Goal: Task Accomplishment & Management: Use online tool/utility

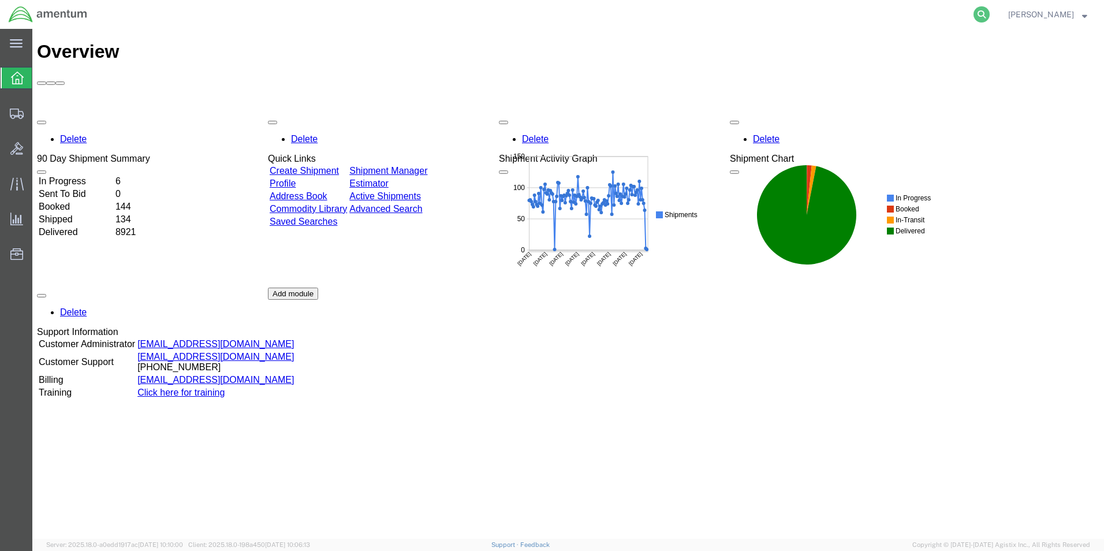
click at [987, 15] on icon at bounding box center [981, 14] width 16 height 16
paste input "390831371010"
type input "390831371010"
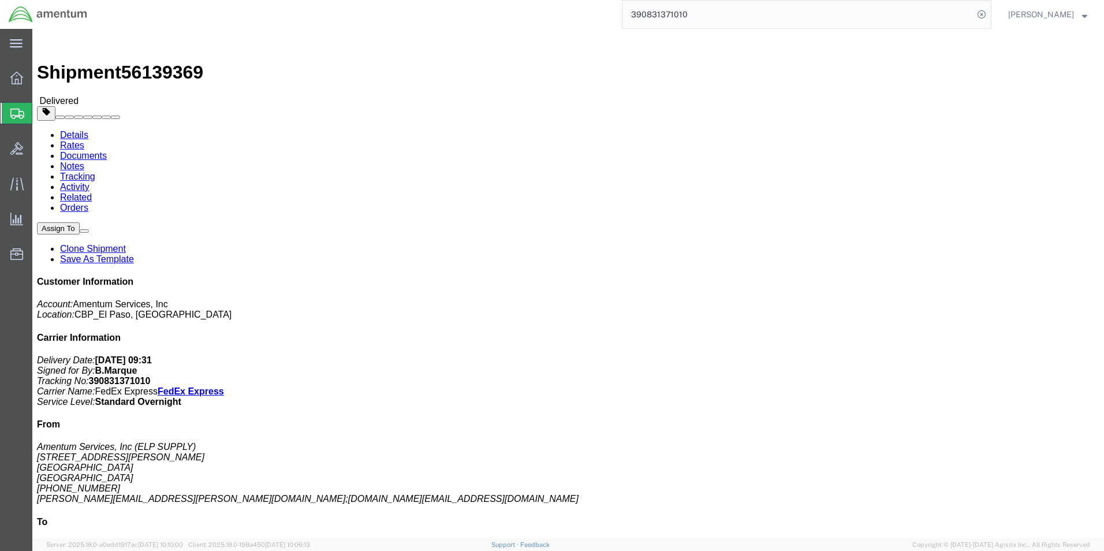
click link "Clone Shipment"
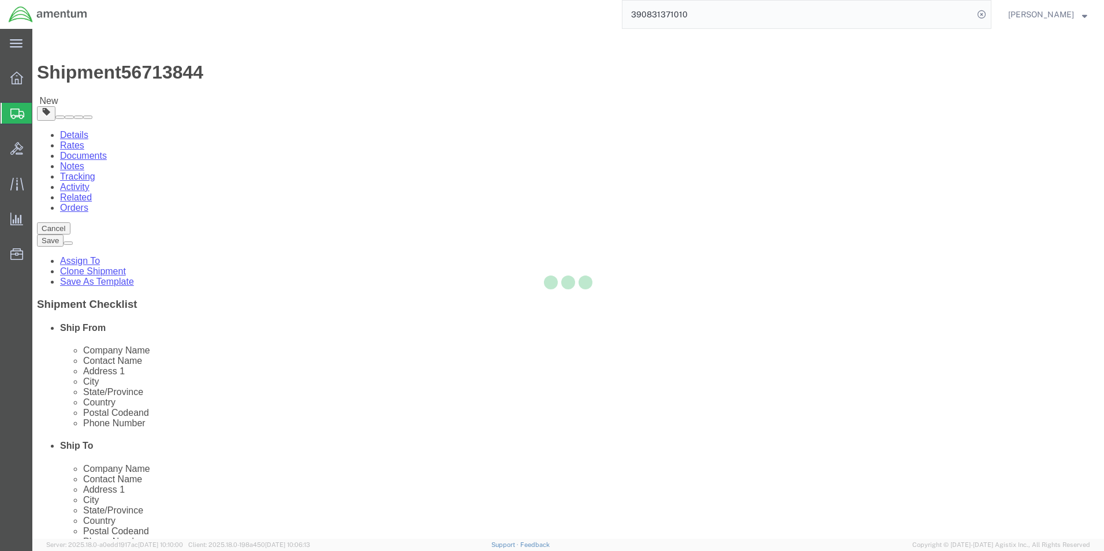
select select "49939"
select select "49932"
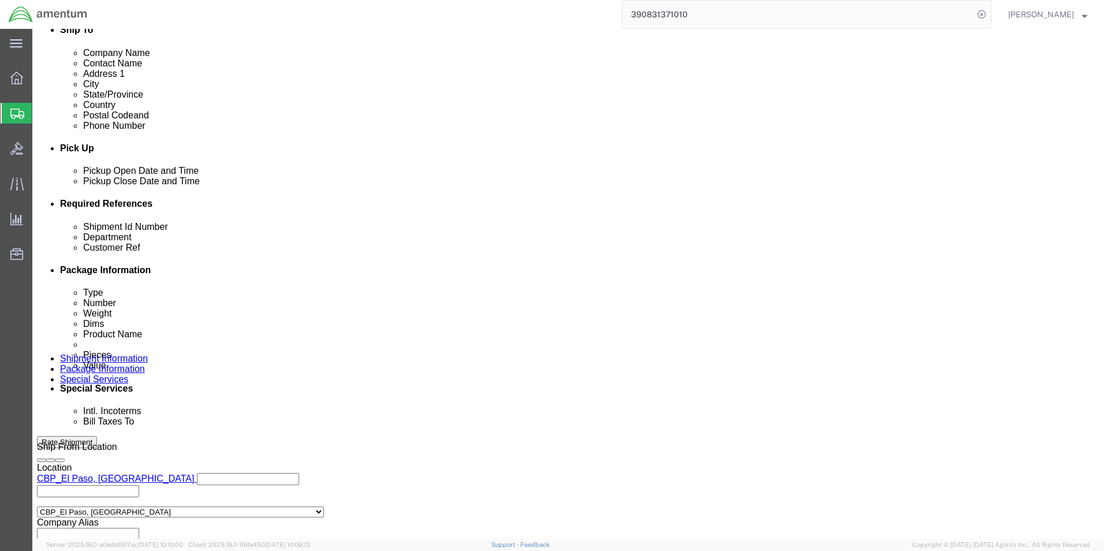
scroll to position [503, 0]
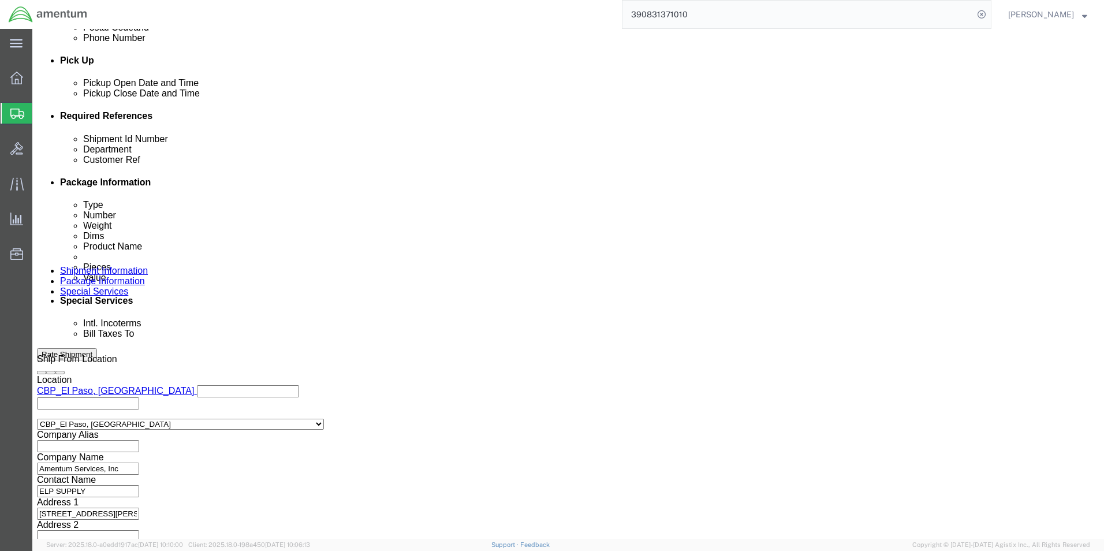
drag, startPoint x: 213, startPoint y: 210, endPoint x: 134, endPoint y: 211, distance: 79.1
click div "Shipment Id Number 56139369"
type input "96085"
click input "3162"
click icon "button"
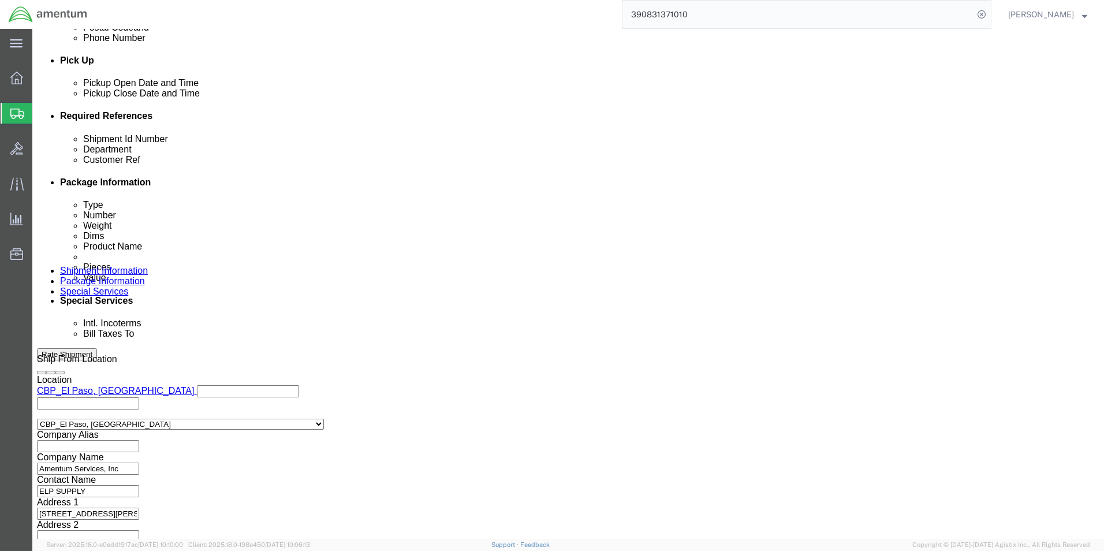
scroll to position [481, 0]
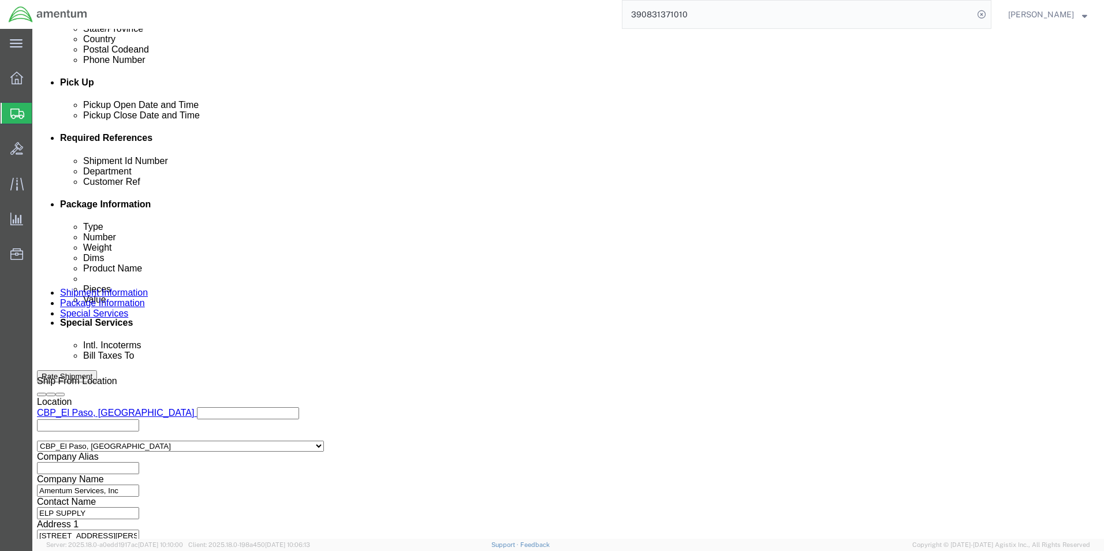
drag, startPoint x: 794, startPoint y: 225, endPoint x: 655, endPoint y: 246, distance: 141.2
click div "Shipment Id Number 96085 Department CBP Customer Ref TOOL LOAN/MICROVIB Select …"
type input "GROMMET"
click button "Continue"
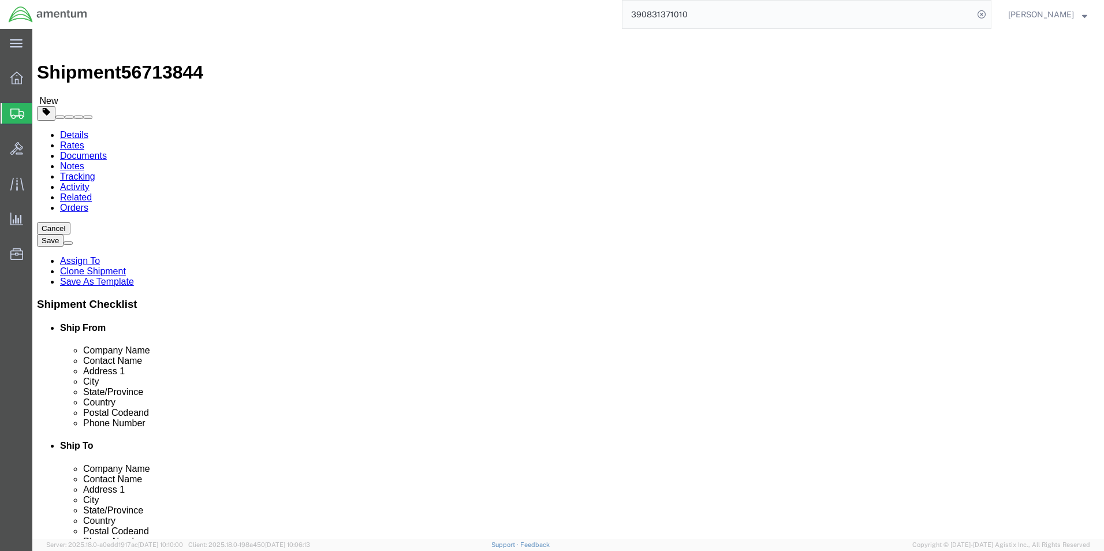
click select "Select Bale(s) Basket(s) Bolt(s) Bottle(s) Buckets Bulk Bundle(s) Can(s) Cardbo…"
select select "PAK"
click select "Select Bale(s) Basket(s) Bolt(s) Bottle(s) Buckets Bulk Bundle(s) Can(s) Cardbo…"
type input "10.25"
type input "12.75"
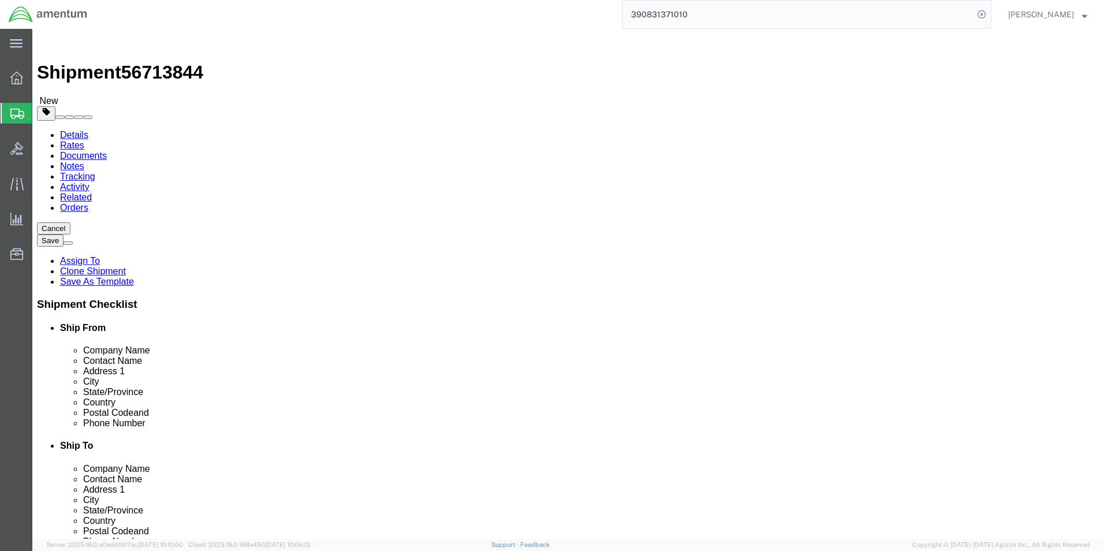
type input "1.00"
click input "45.00"
type input "1.00"
click dd "10000.00 USD"
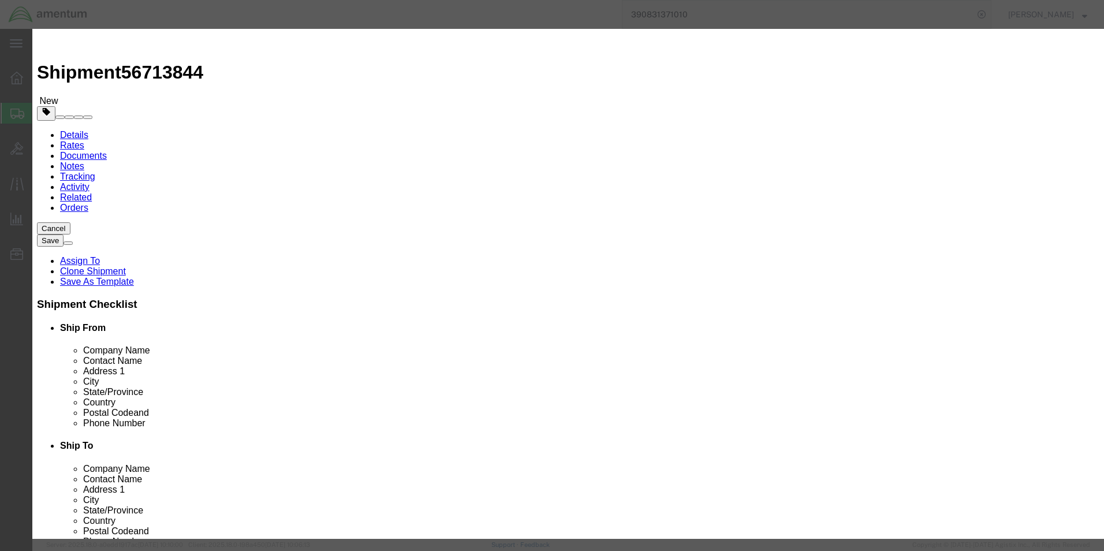
drag, startPoint x: 462, startPoint y: 84, endPoint x: 350, endPoint y: 96, distance: 112.6
click input "HELICOPTER KIT, MICROVIB II"
type input "H"
type input "GROMMET"
click input "1.00"
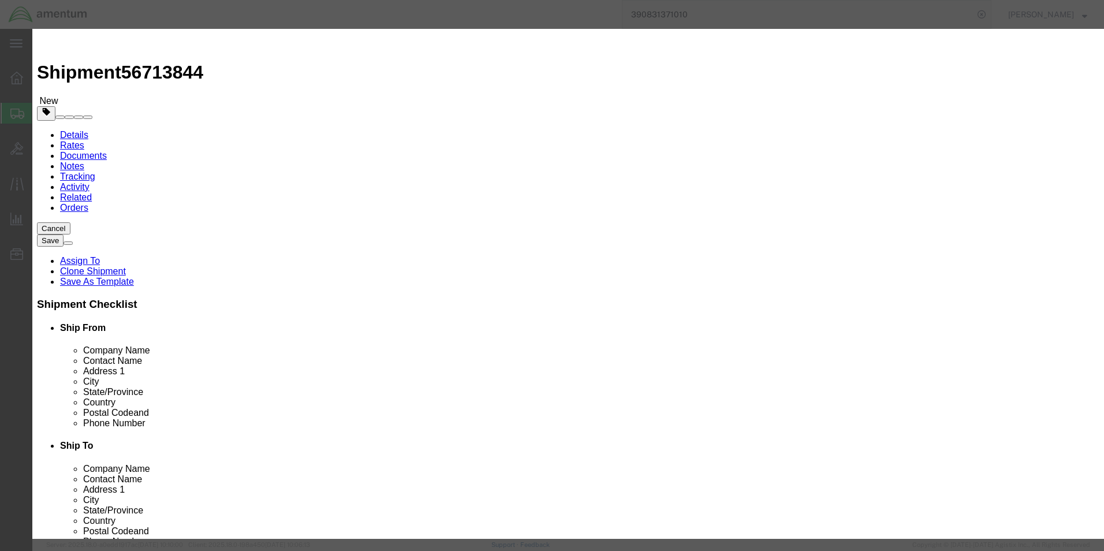
type input "5.00"
click h3 "Edit content"
click input "50000"
type input "500"
drag, startPoint x: 367, startPoint y: 208, endPoint x: 295, endPoint y: 204, distance: 72.3
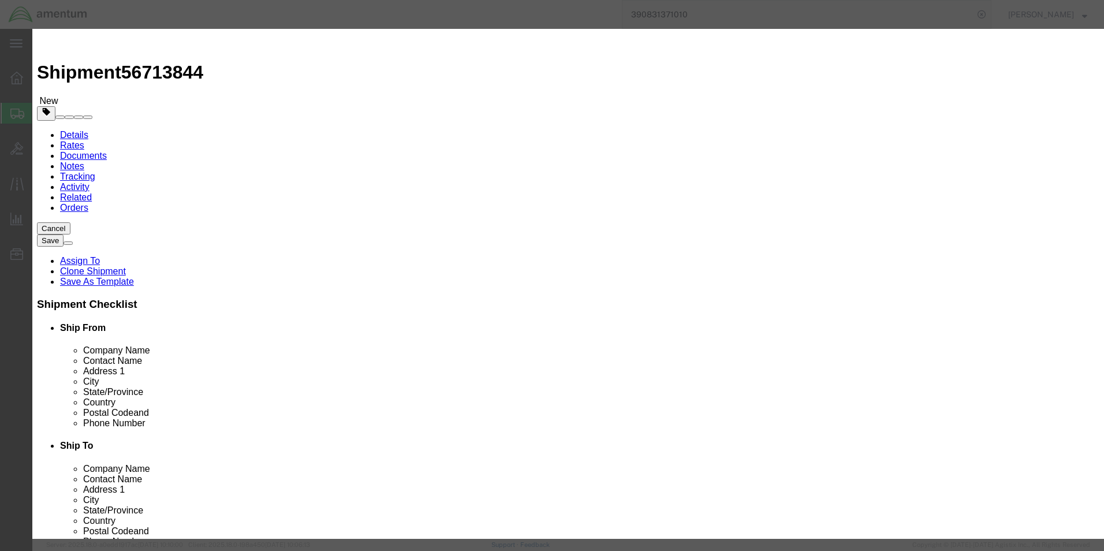
click div "SKU 2053-2"
click button "Save & Close"
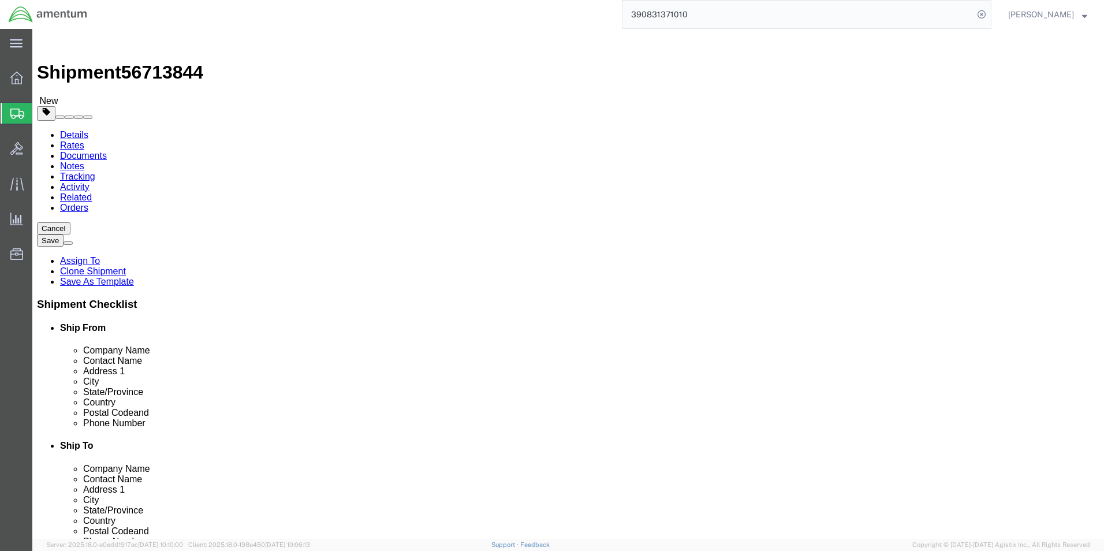
click button "Continue"
click link "Details"
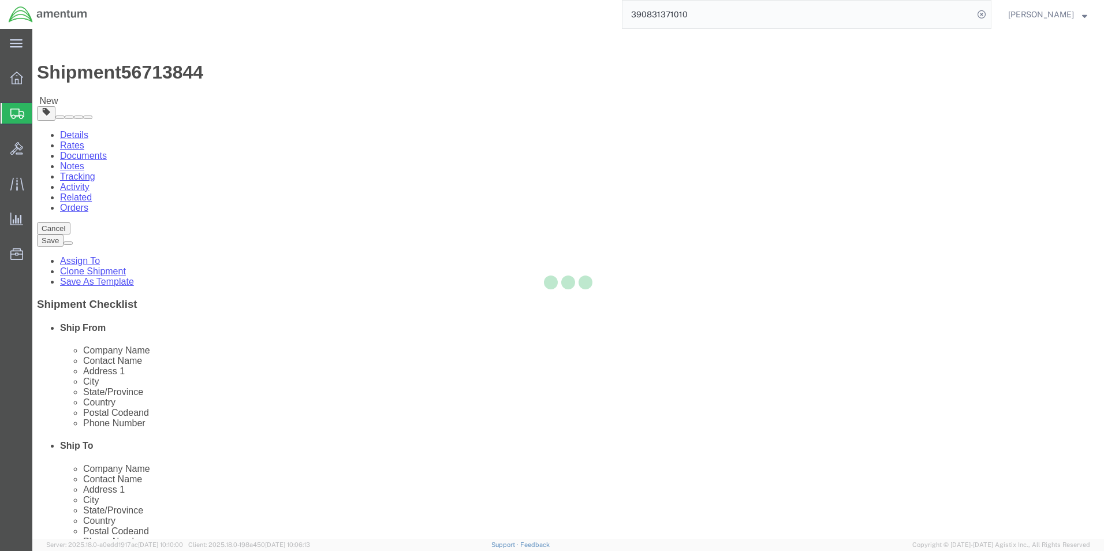
select select "49939"
select select "49932"
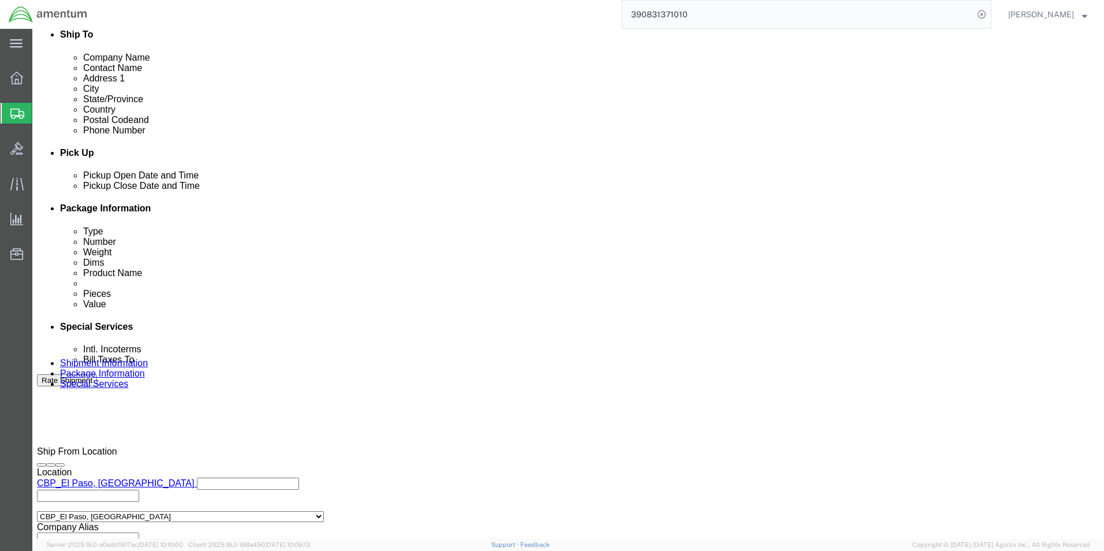
scroll to position [481, 0]
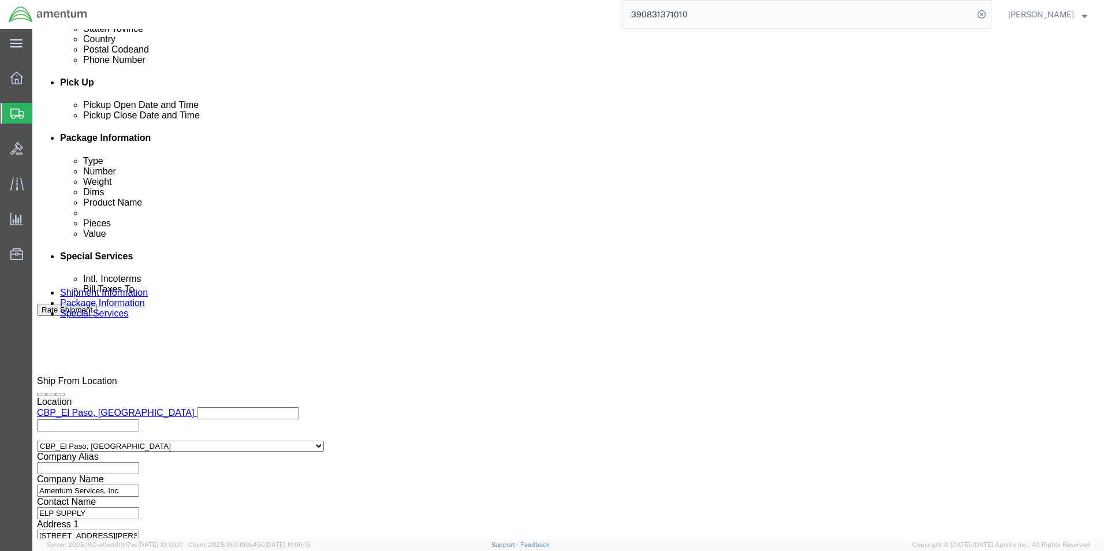
click button "Continue"
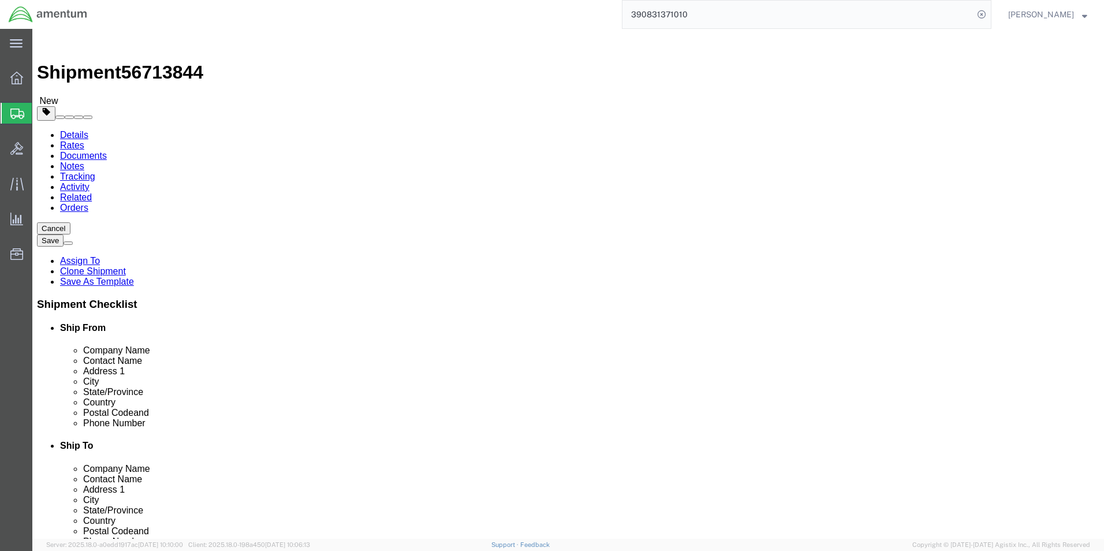
click button "Continue"
click link "Details"
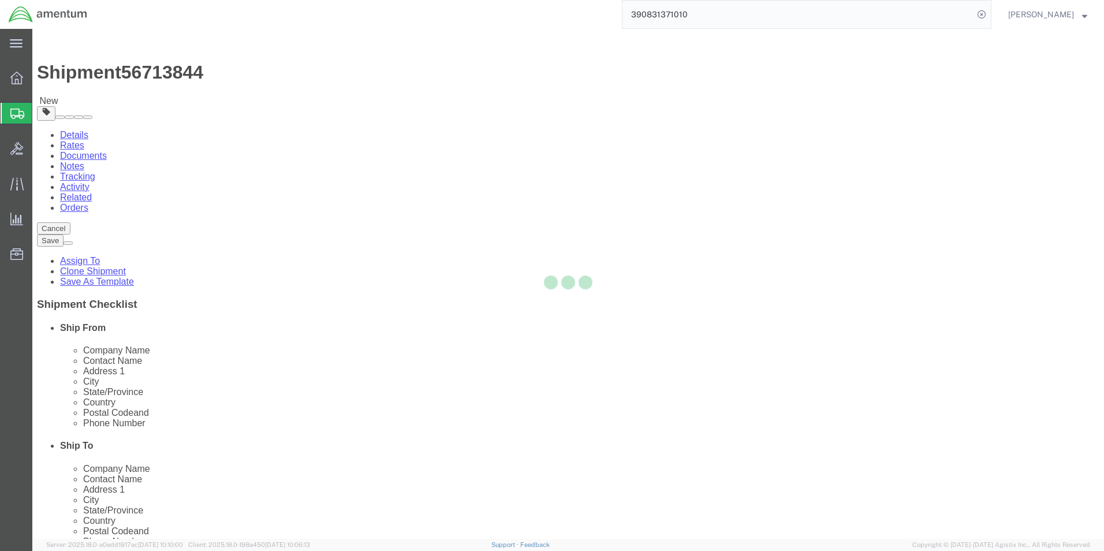
select select "49939"
select select "49932"
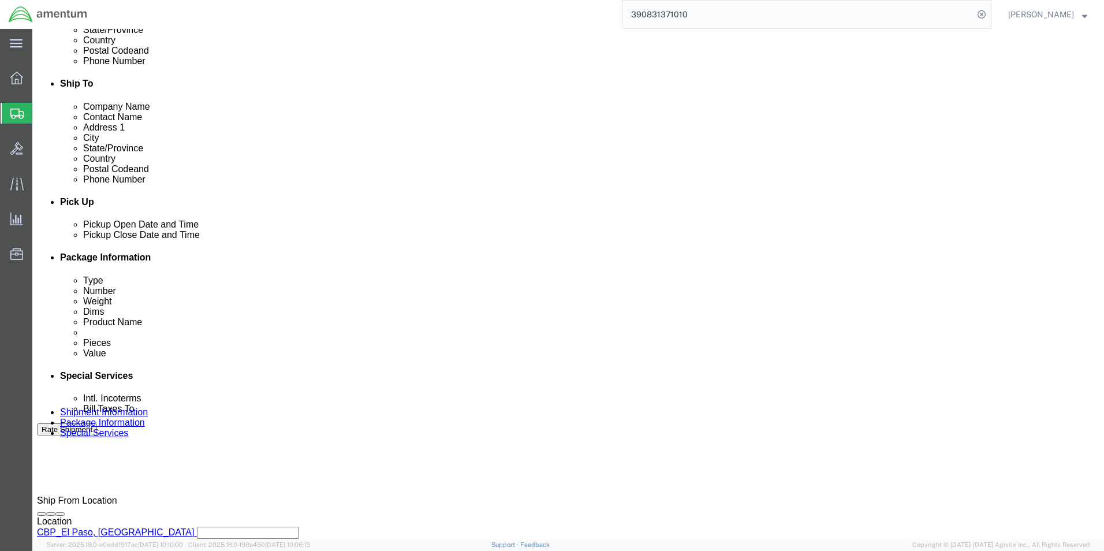
scroll to position [251, 0]
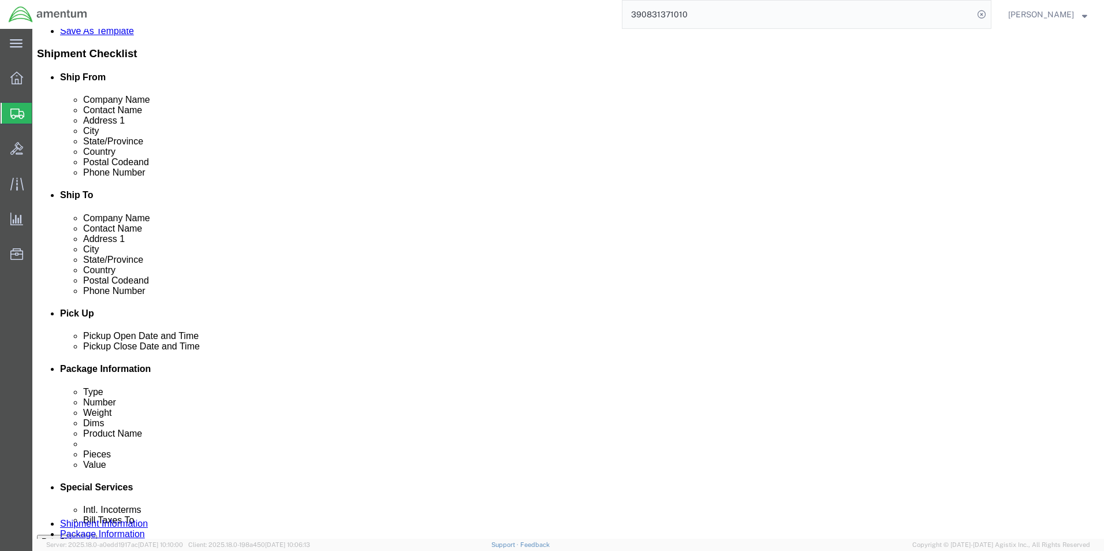
click div "[DATE] 8:31 AM"
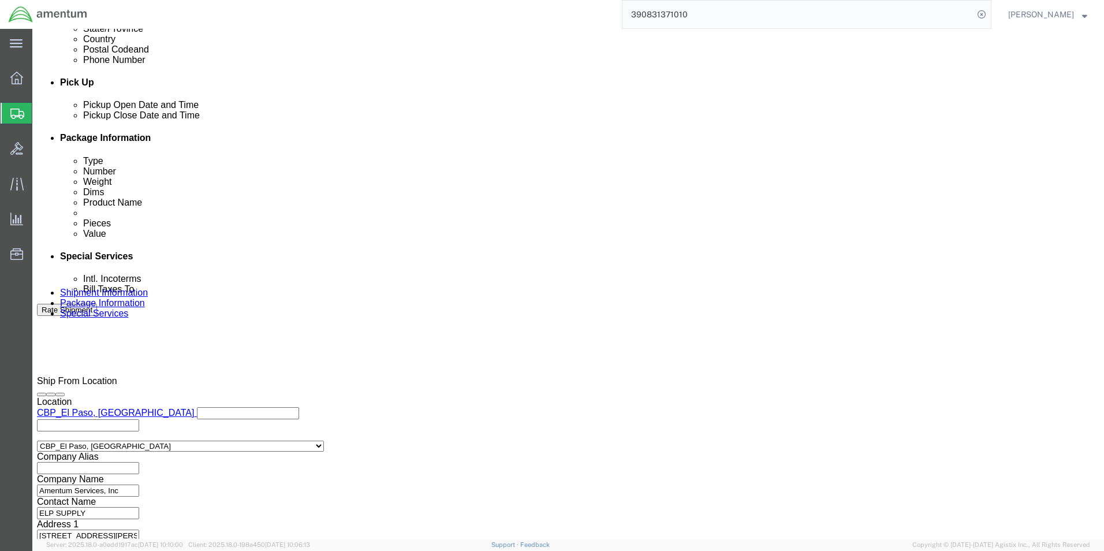
type input "2:31 PM"
click button "Apply"
click button "Continue"
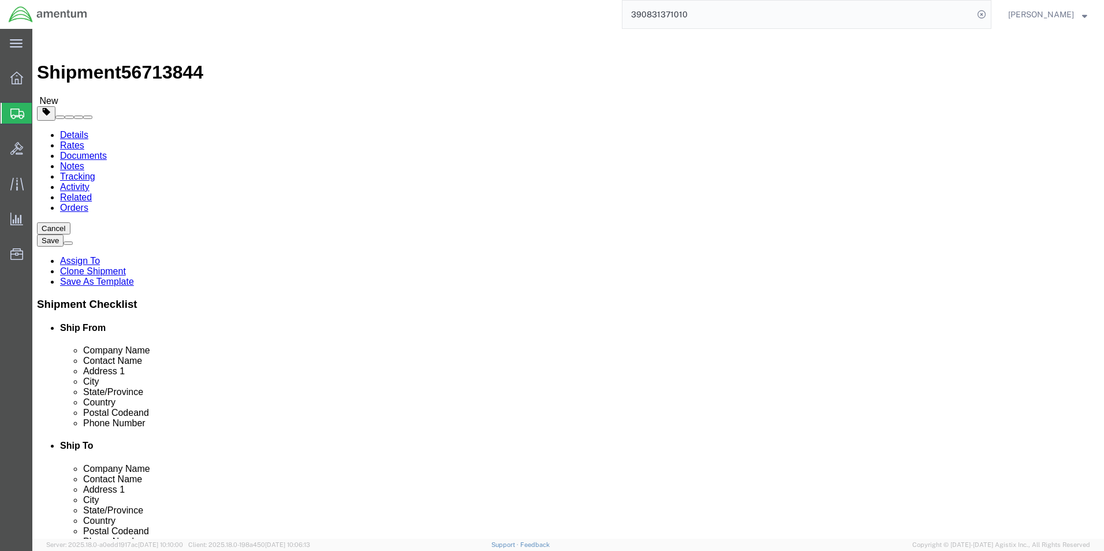
click button "Continue"
click button "Rate Shipment"
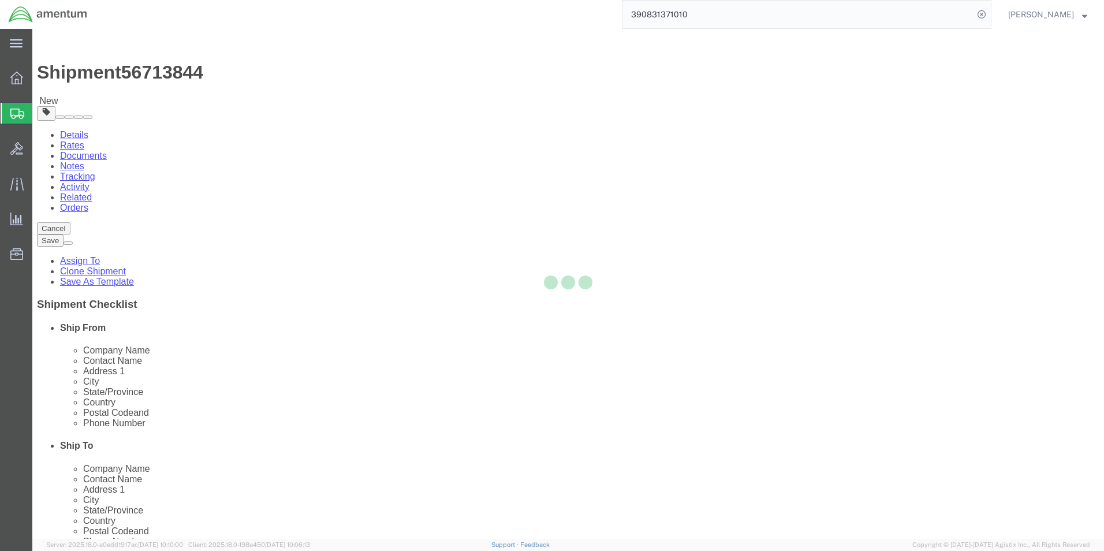
select select "49939"
select select "49932"
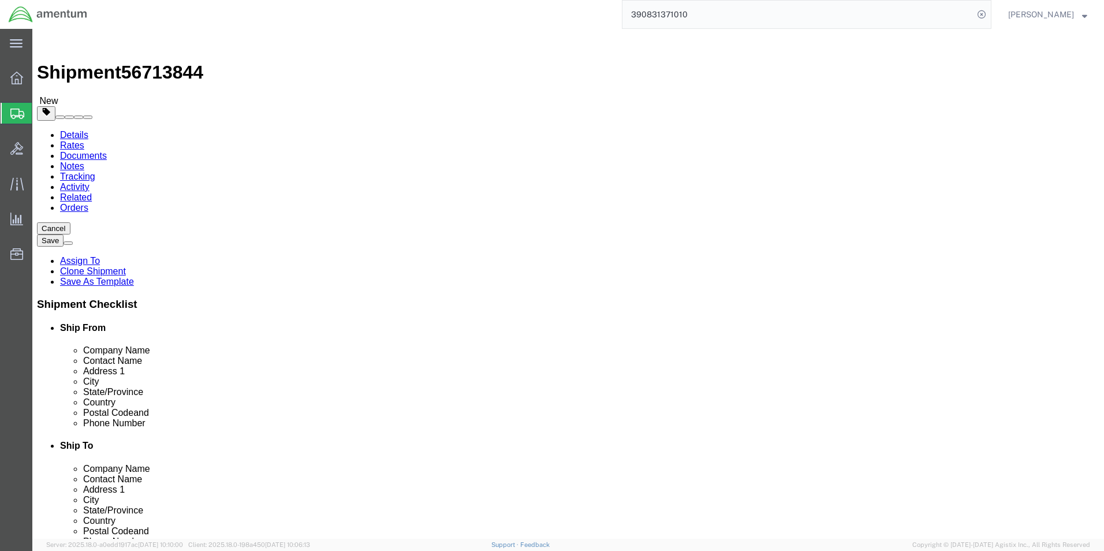
click link "Details"
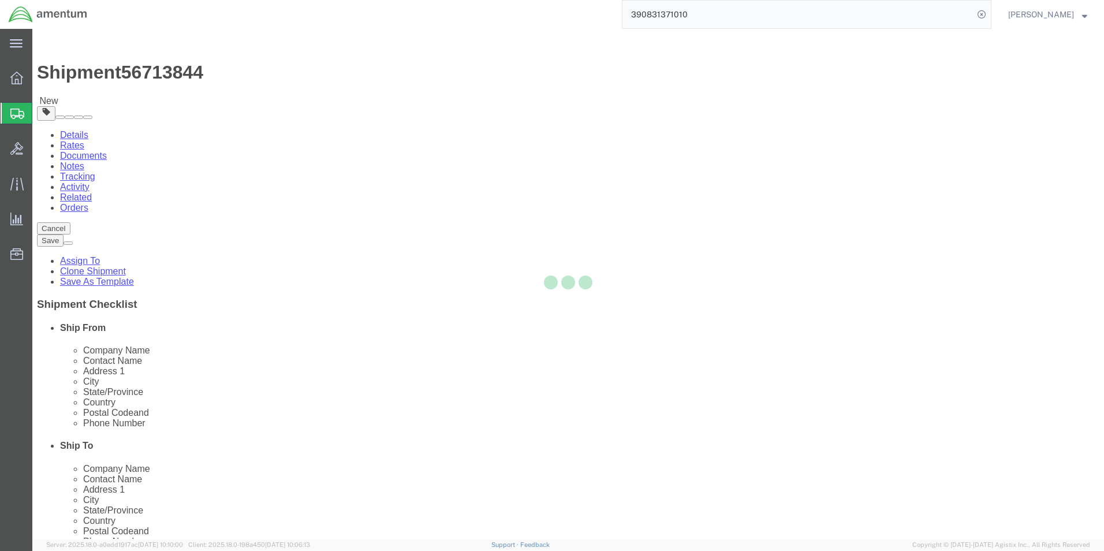
select select "49939"
select select "49932"
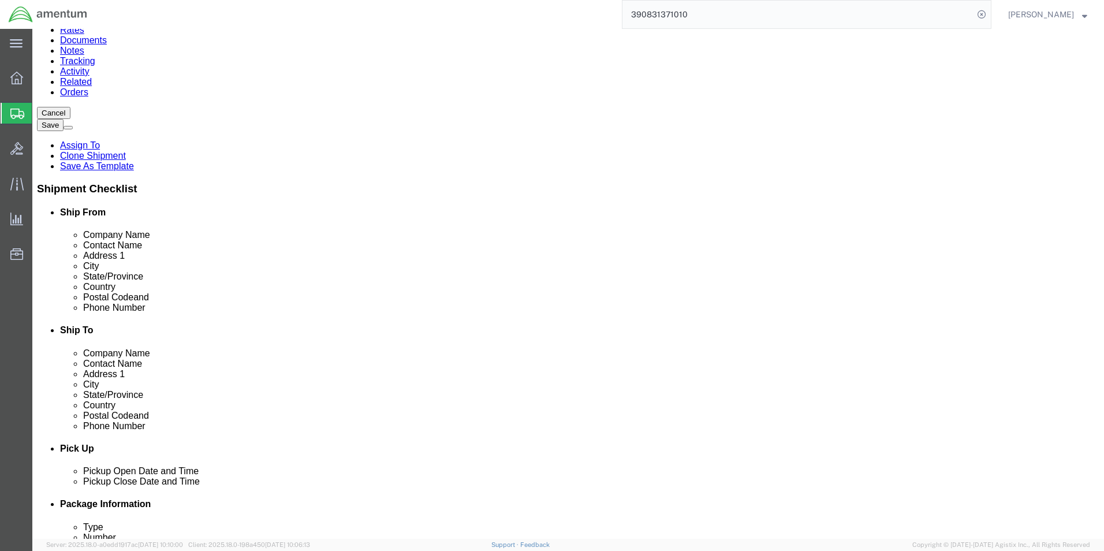
scroll to position [289, 0]
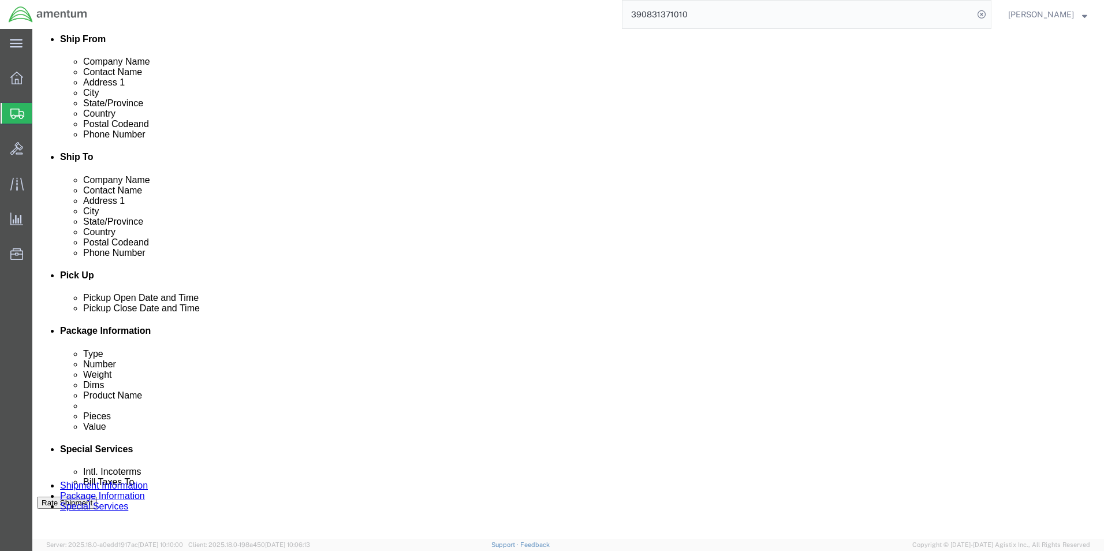
click input "text"
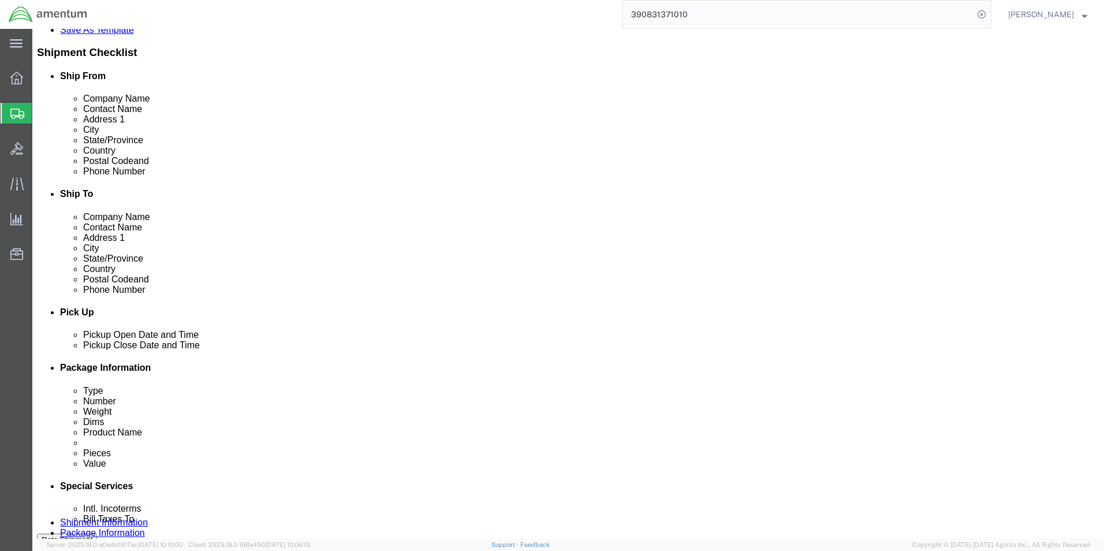
scroll to position [231, 0]
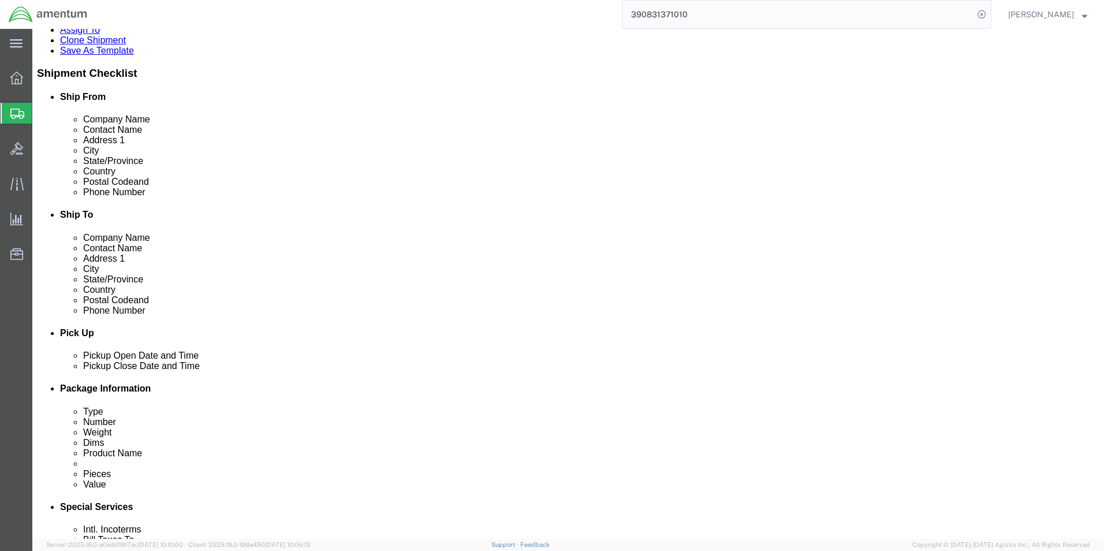
type input "GROMMET"
click button "Rate Shipment"
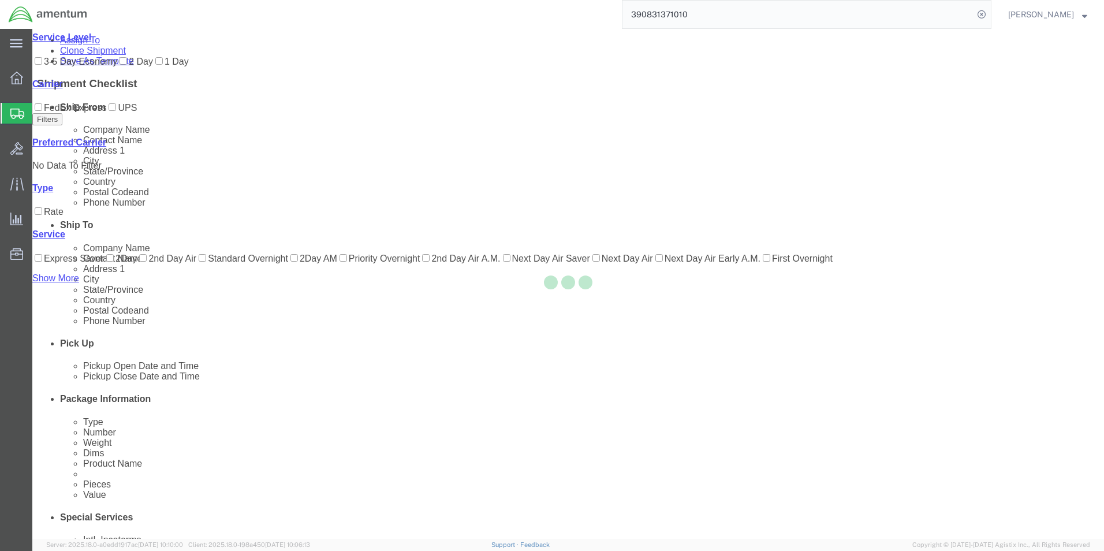
scroll to position [0, 0]
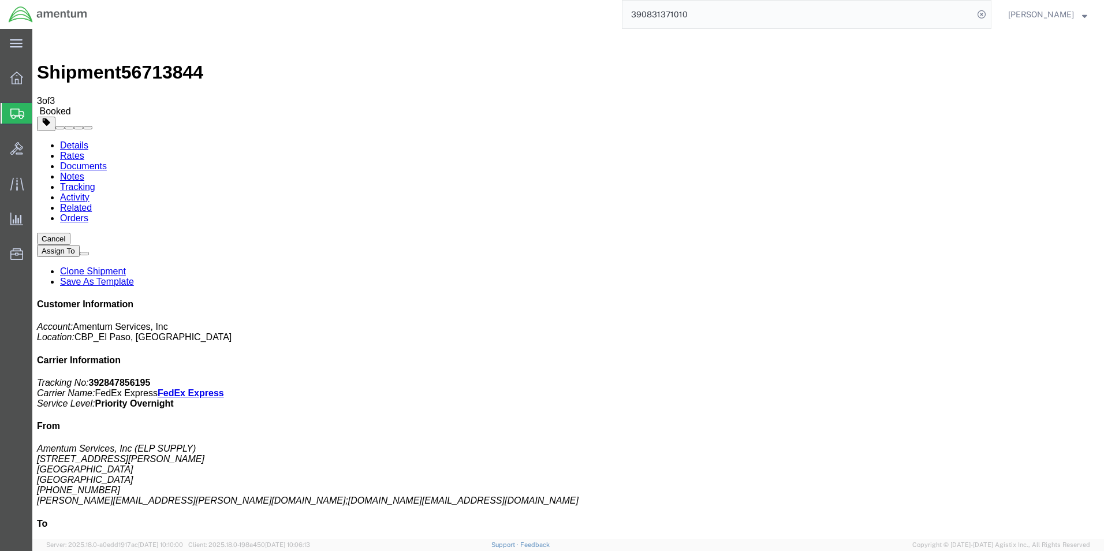
click at [69, 140] on link "Details" at bounding box center [74, 145] width 28 height 10
click link "Schedule pickup request"
